Goal: Use online tool/utility: Utilize a website feature to perform a specific function

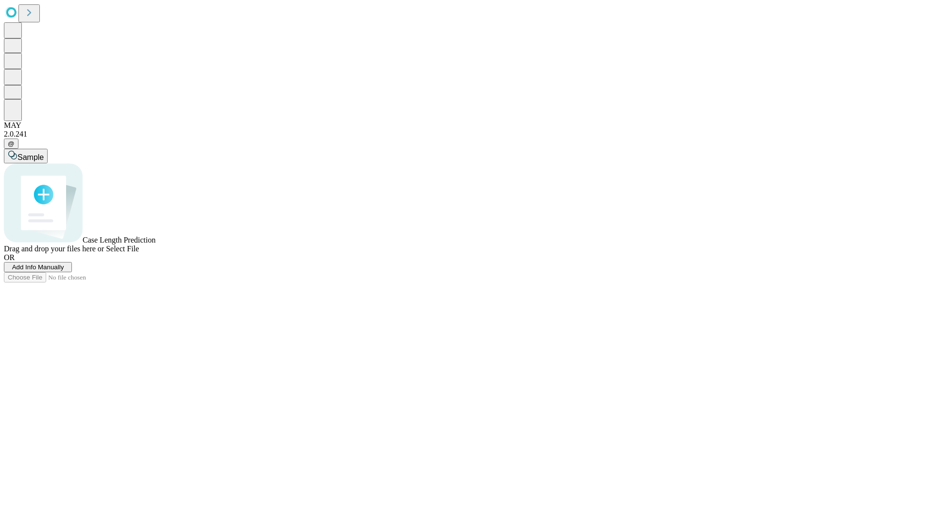
click at [64, 271] on span "Add Info Manually" at bounding box center [38, 266] width 52 height 7
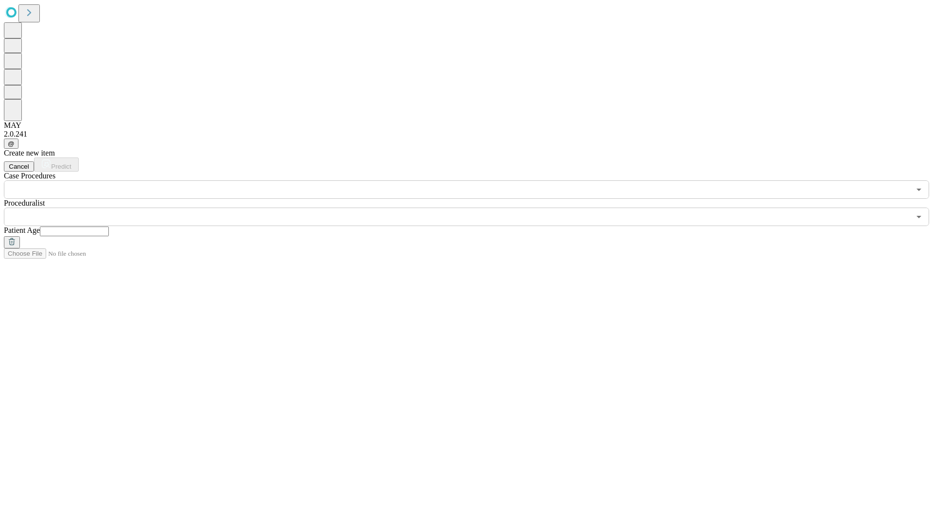
click at [109, 227] on input "text" at bounding box center [74, 232] width 69 height 10
type input "**"
click at [473, 208] on input "text" at bounding box center [457, 217] width 906 height 18
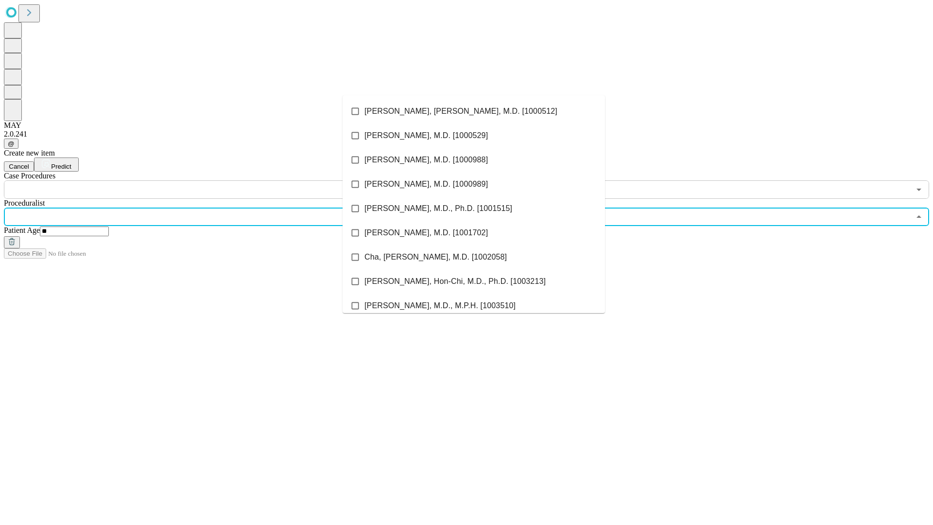
click at [474, 111] on li "[PERSON_NAME], [PERSON_NAME], M.D. [1000512]" at bounding box center [474, 111] width 262 height 24
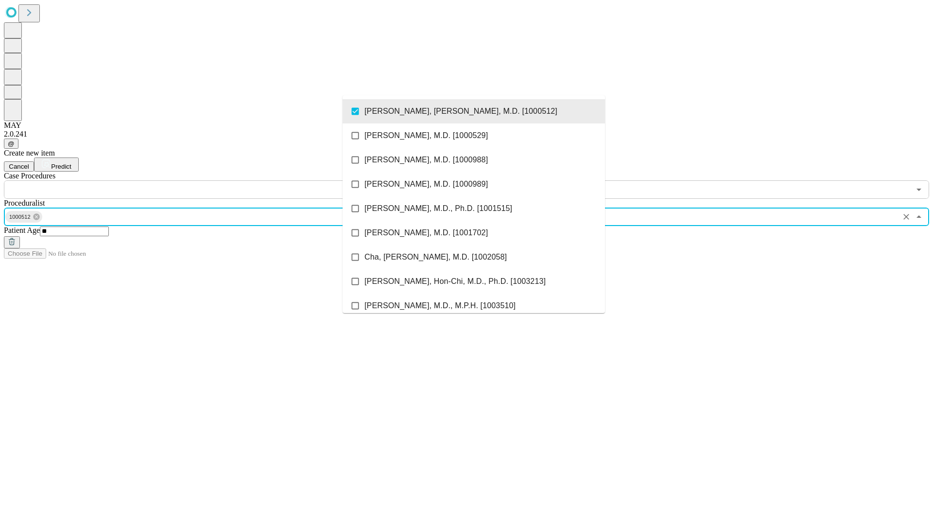
click at [204, 180] on input "text" at bounding box center [457, 189] width 906 height 18
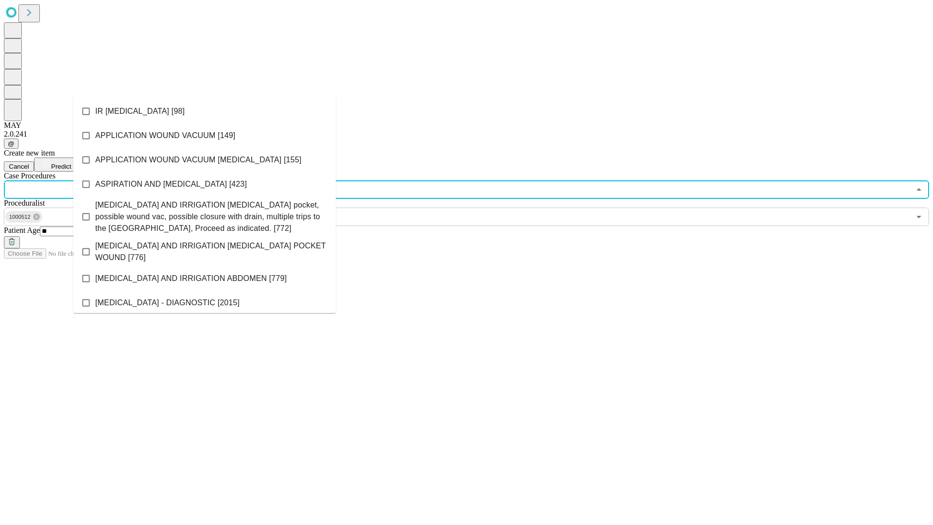
click at [205, 111] on li "IR [MEDICAL_DATA] [98]" at bounding box center [204, 111] width 262 height 24
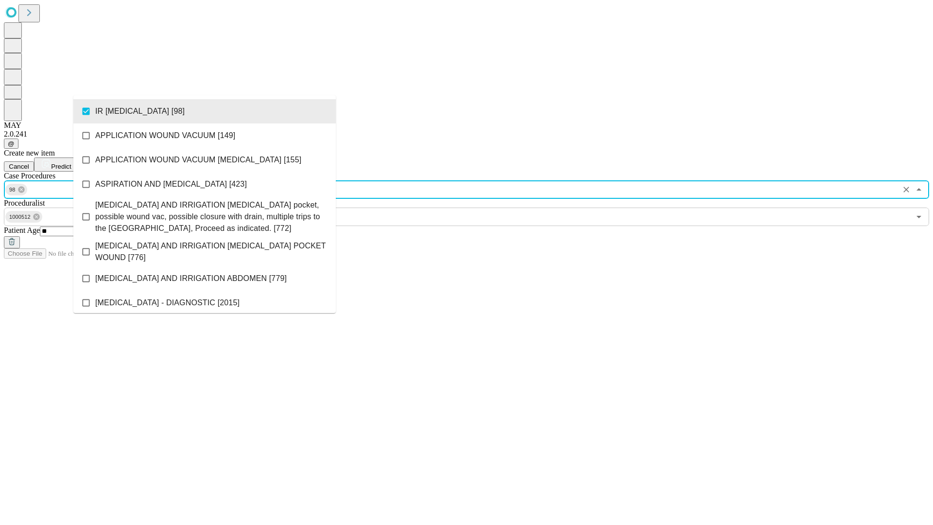
click at [71, 163] on span "Predict" at bounding box center [61, 166] width 20 height 7
